Goal: Information Seeking & Learning: Learn about a topic

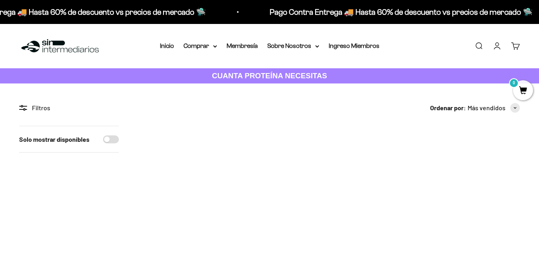
click at [189, 172] on img at bounding box center [198, 186] width 121 height 121
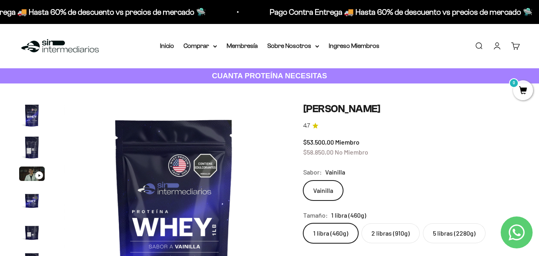
click at [180, 168] on img at bounding box center [174, 213] width 220 height 220
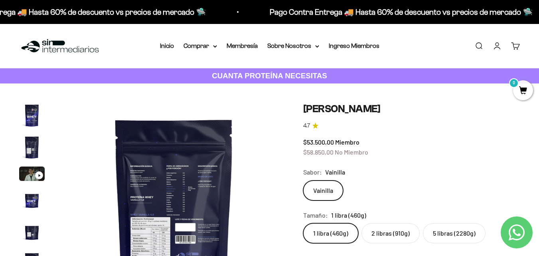
click at [33, 115] on img "Ir al artículo 1" at bounding box center [32, 116] width 26 height 26
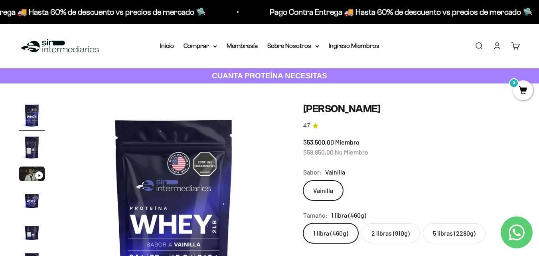
click at [151, 152] on img at bounding box center [174, 213] width 220 height 220
click at [183, 170] on img at bounding box center [174, 213] width 220 height 220
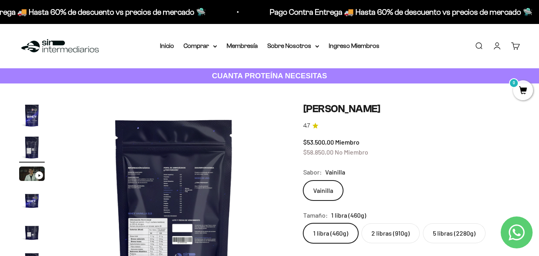
click at [34, 200] on img "Ir al artículo 4" at bounding box center [32, 200] width 26 height 26
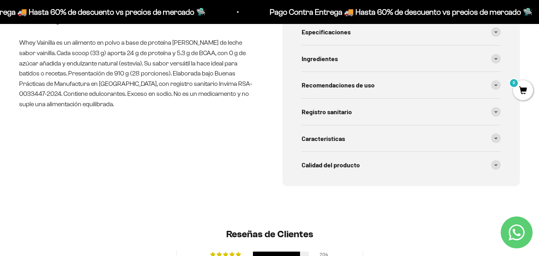
scroll to position [414, 0]
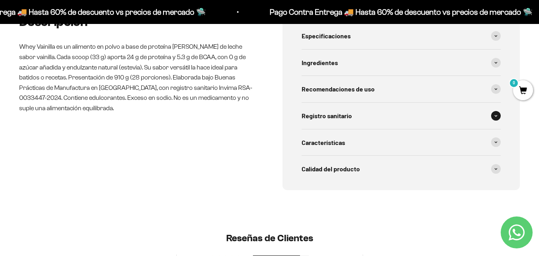
click at [486, 119] on div "Registro sanitario" at bounding box center [402, 116] width 200 height 26
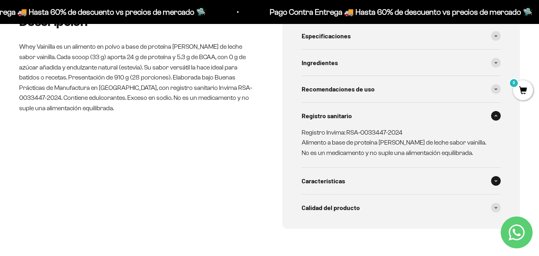
click at [493, 186] on div "Características" at bounding box center [402, 181] width 200 height 26
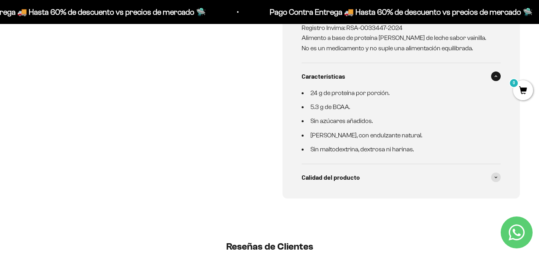
scroll to position [523, 0]
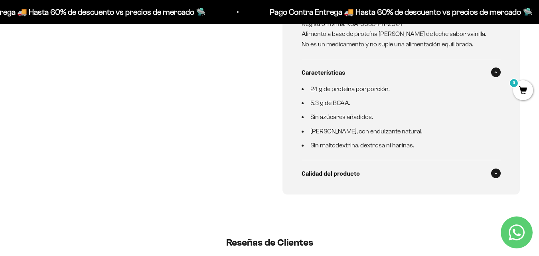
click at [497, 175] on span at bounding box center [496, 173] width 10 height 10
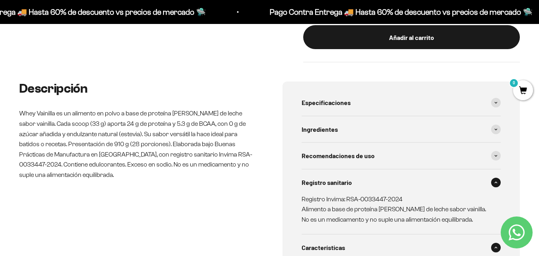
scroll to position [344, 0]
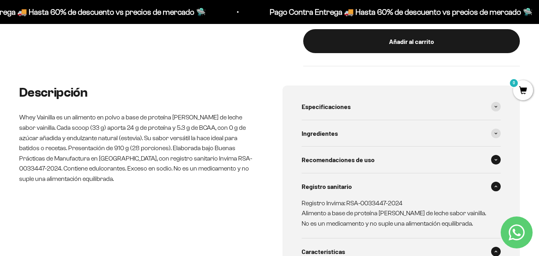
click at [493, 158] on span at bounding box center [496, 160] width 10 height 10
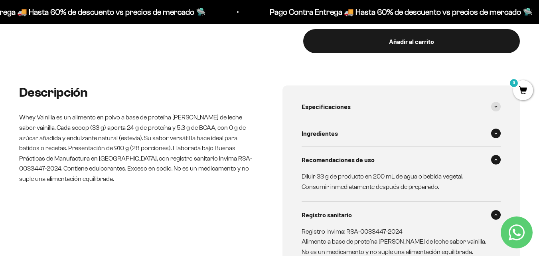
click at [493, 133] on span at bounding box center [496, 134] width 10 height 10
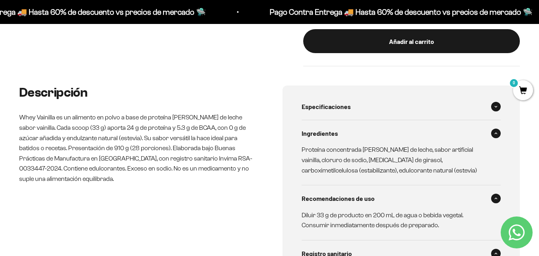
click at [497, 102] on span at bounding box center [496, 107] width 10 height 10
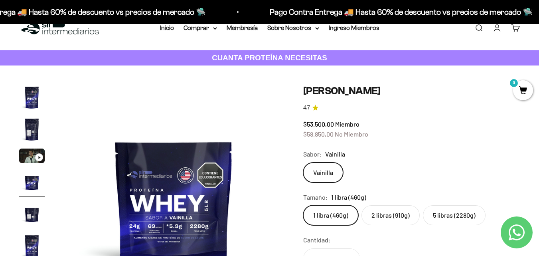
scroll to position [79, 0]
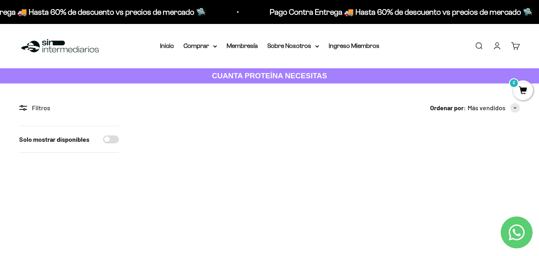
click at [53, 42] on img at bounding box center [60, 46] width 82 height 17
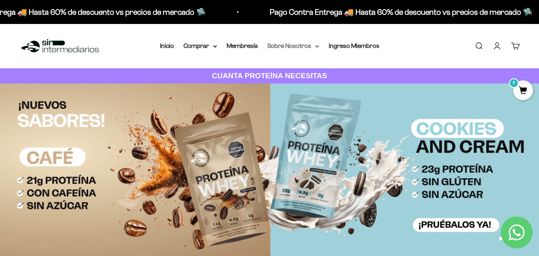
click at [307, 46] on summary "Sobre Nosotros" at bounding box center [293, 46] width 52 height 10
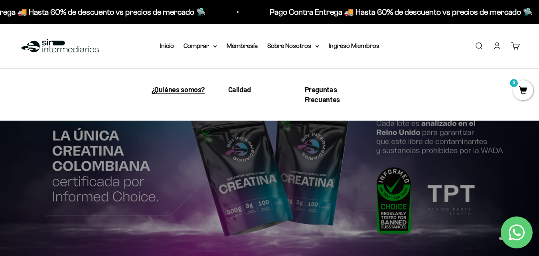
click at [166, 90] on span "¿Quiénes somos?" at bounding box center [178, 89] width 53 height 9
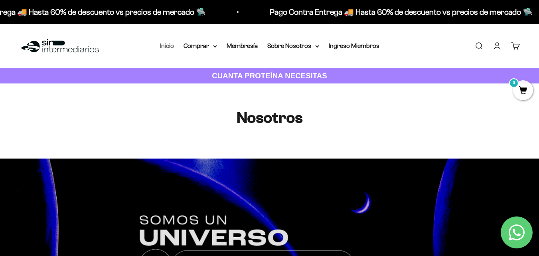
click at [167, 43] on link "Inicio" at bounding box center [167, 45] width 14 height 7
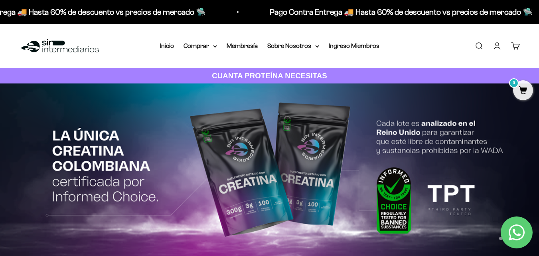
click at [240, 164] on img at bounding box center [269, 171] width 539 height 176
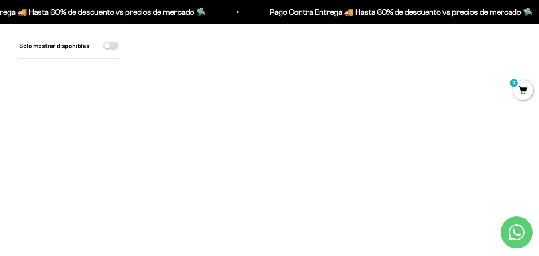
scroll to position [488, 0]
click at [459, 69] on img at bounding box center [459, 77] width 121 height 121
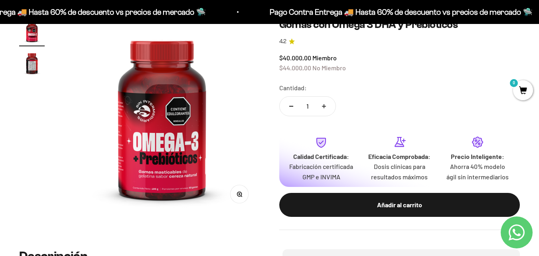
scroll to position [87, 0]
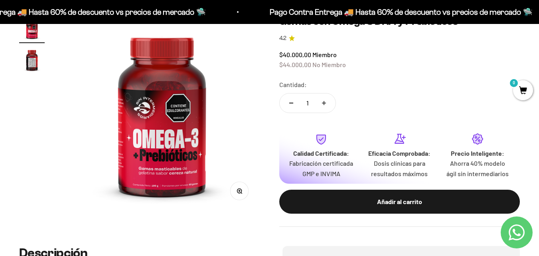
click at [34, 61] on img "Ir al artículo 2" at bounding box center [32, 60] width 26 height 26
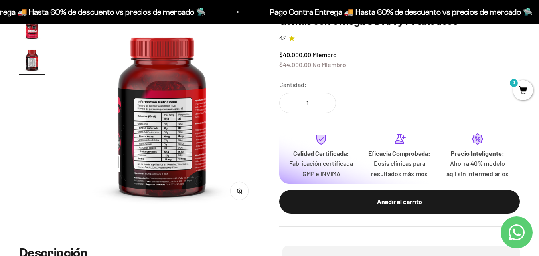
click at [163, 117] on img at bounding box center [162, 113] width 196 height 196
click at [239, 194] on button "Zoom" at bounding box center [239, 191] width 18 height 18
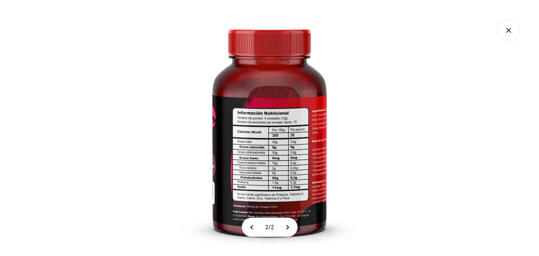
click at [239, 145] on img at bounding box center [270, 128] width 256 height 256
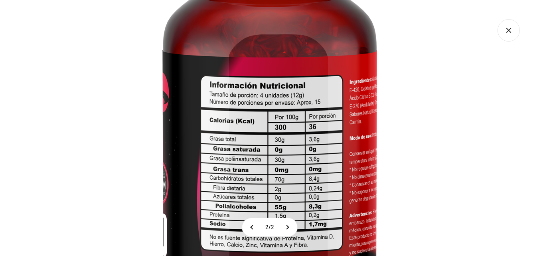
click at [311, 199] on img at bounding box center [269, 113] width 479 height 479
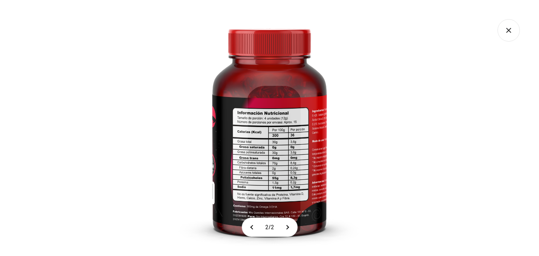
click at [231, 219] on img at bounding box center [270, 128] width 256 height 256
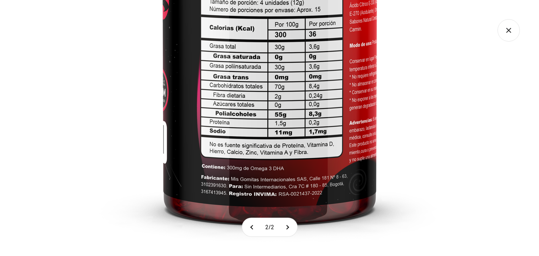
click at [291, 165] on img at bounding box center [269, 20] width 479 height 479
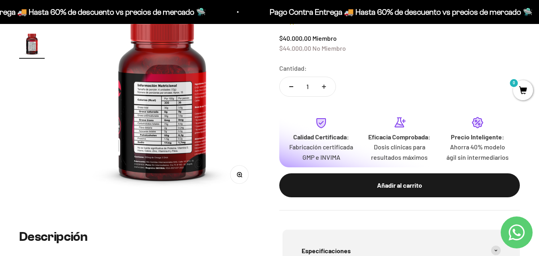
scroll to position [152, 0]
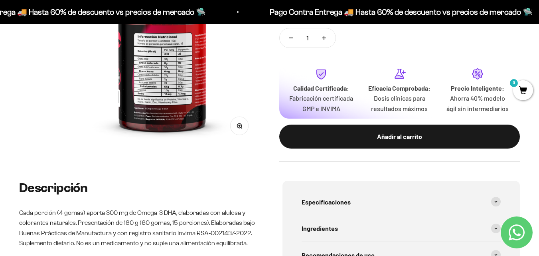
click at [158, 113] on img at bounding box center [162, 48] width 196 height 196
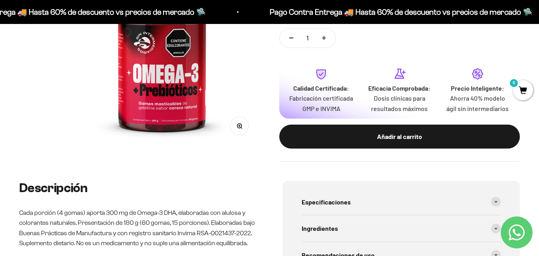
click at [190, 69] on img at bounding box center [162, 48] width 196 height 196
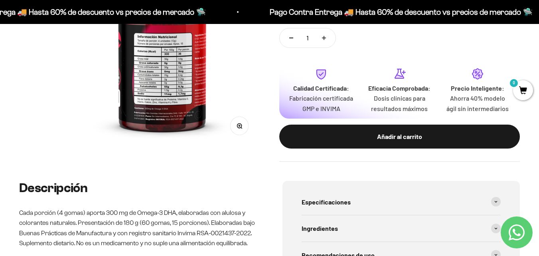
click at [246, 127] on button "Zoom" at bounding box center [239, 126] width 18 height 18
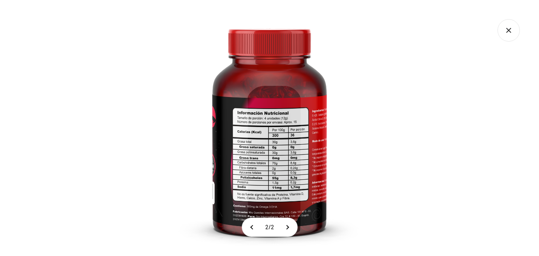
click at [269, 206] on img at bounding box center [270, 128] width 256 height 256
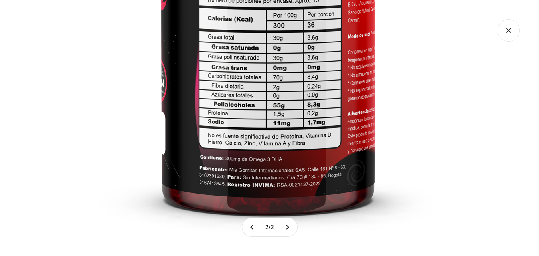
click at [340, 153] on img at bounding box center [268, 11] width 479 height 479
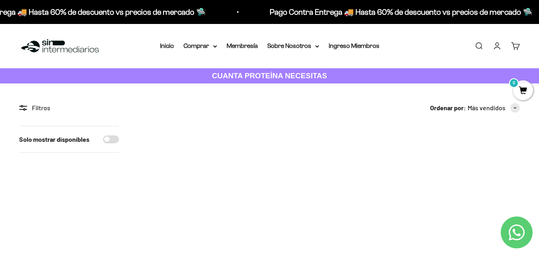
click at [199, 185] on img at bounding box center [198, 186] width 121 height 121
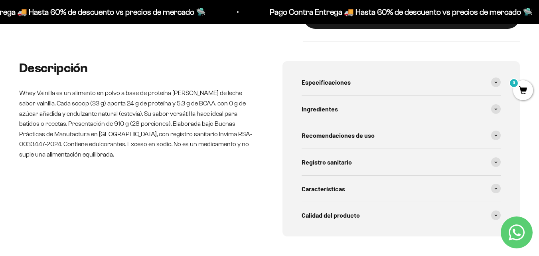
scroll to position [391, 0]
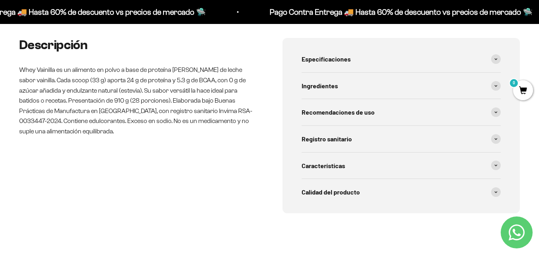
drag, startPoint x: 540, startPoint y: 17, endPoint x: 543, endPoint y: 57, distance: 40.9
click at [444, 139] on div "Registro sanitario" at bounding box center [402, 139] width 200 height 26
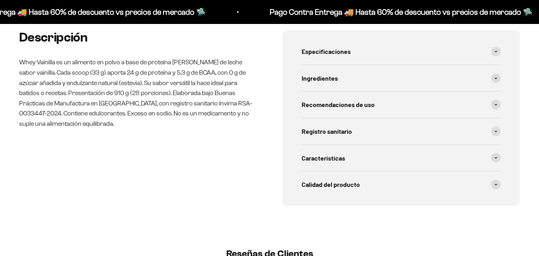
scroll to position [0, 1125]
